Goal: Transaction & Acquisition: Purchase product/service

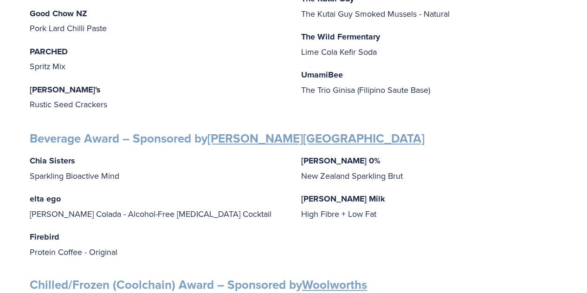
scroll to position [525, 0]
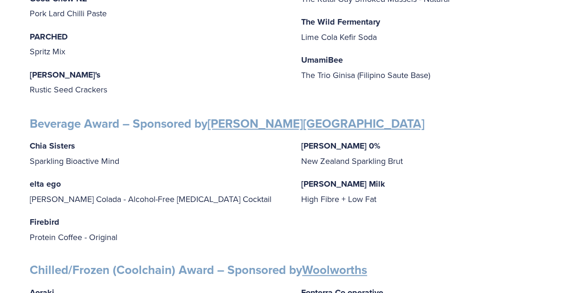
click at [323, 142] on strong "Giesen 0%" at bounding box center [340, 146] width 79 height 12
click at [331, 179] on strong "Otis Oat Milk" at bounding box center [343, 184] width 84 height 12
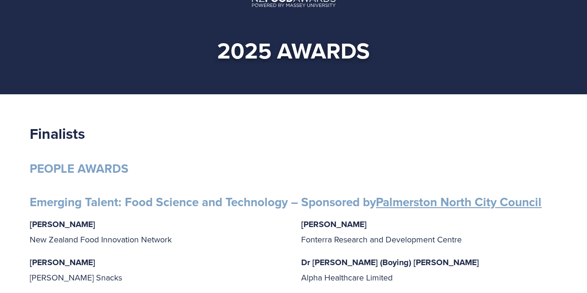
scroll to position [0, 0]
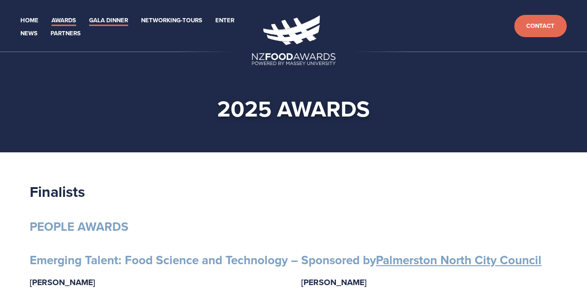
click at [121, 20] on link "Gala Dinner" at bounding box center [108, 20] width 39 height 11
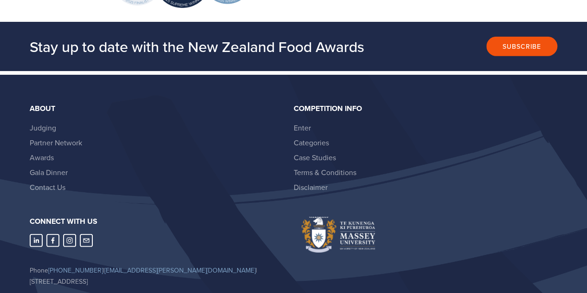
scroll to position [1280, 0]
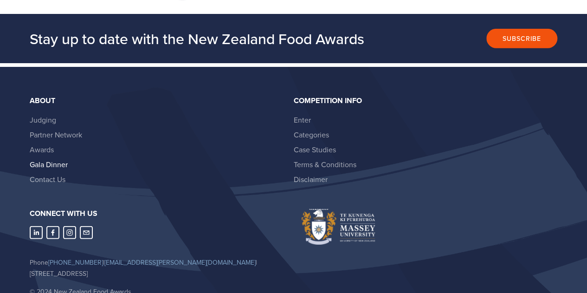
click at [56, 161] on link "Gala Dinner" at bounding box center [49, 164] width 38 height 10
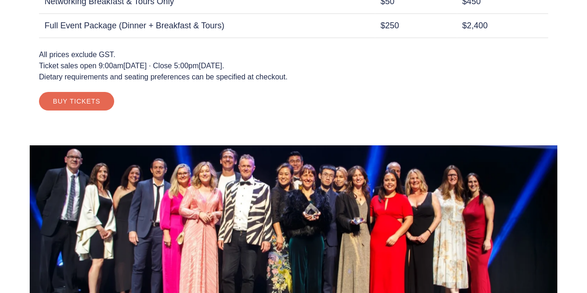
scroll to position [848, 0]
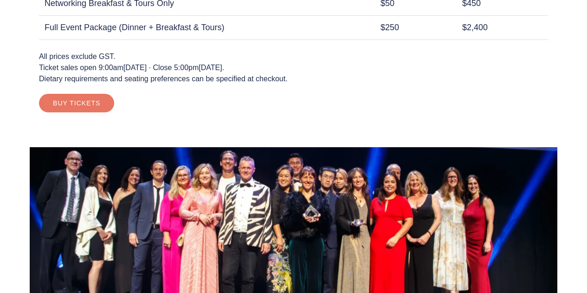
click at [82, 102] on link "Buy Tickets" at bounding box center [76, 103] width 75 height 19
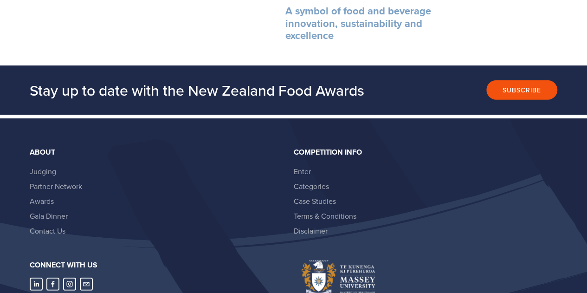
scroll to position [1215, 0]
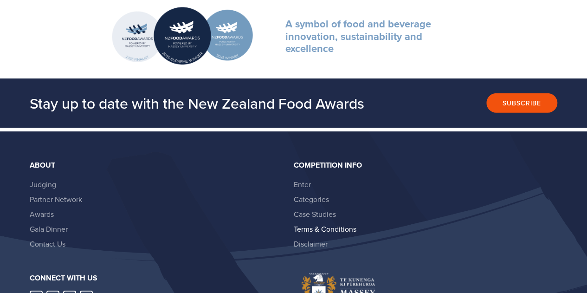
click at [328, 224] on link "Terms & Conditions" at bounding box center [325, 229] width 63 height 10
click at [326, 211] on link "Case Studies" at bounding box center [315, 214] width 42 height 10
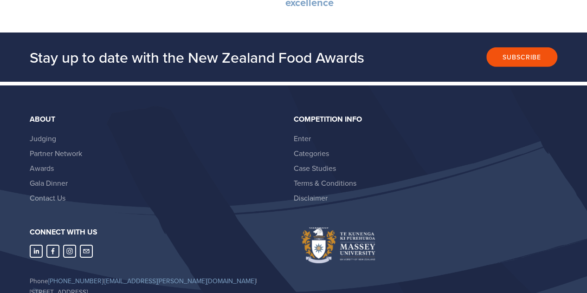
scroll to position [3102, 0]
click at [48, 133] on link "Judging" at bounding box center [43, 138] width 26 height 10
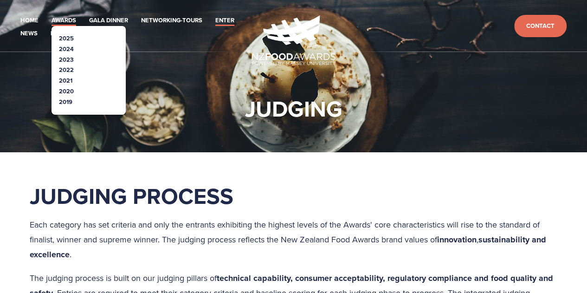
click at [65, 23] on link "Awards" at bounding box center [64, 20] width 25 height 11
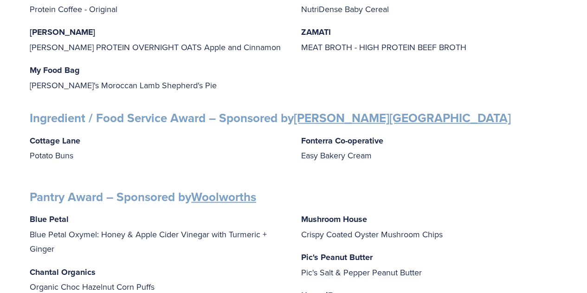
scroll to position [680, 0]
